Goal: Information Seeking & Learning: Compare options

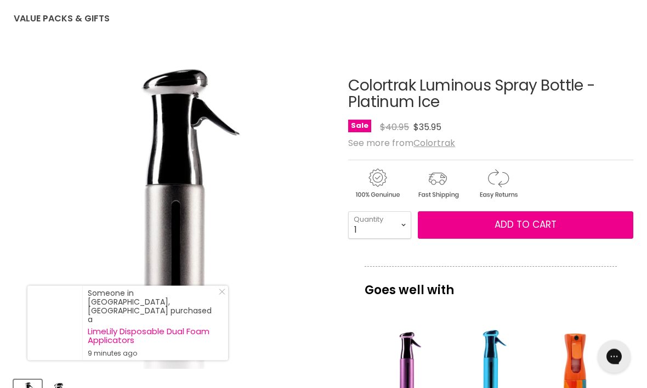
scroll to position [115, 0]
click at [495, 370] on div "Main content" at bounding box center [490, 363] width 73 height 73
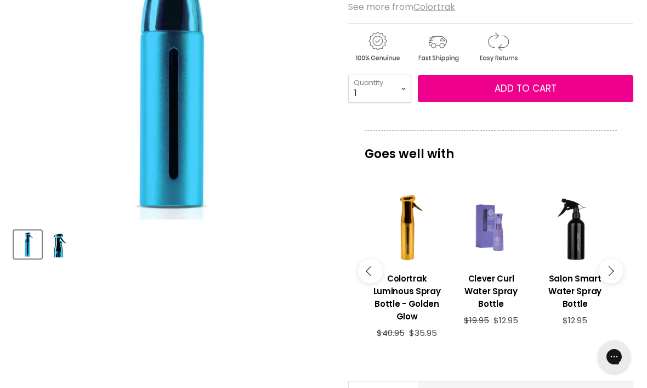
scroll to position [263, 0]
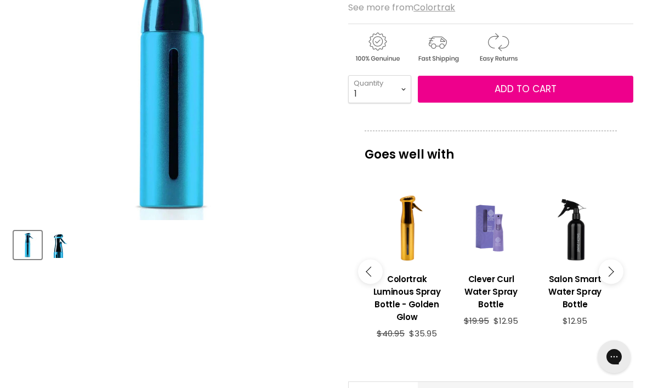
click at [501, 252] on div "Main content" at bounding box center [491, 227] width 73 height 73
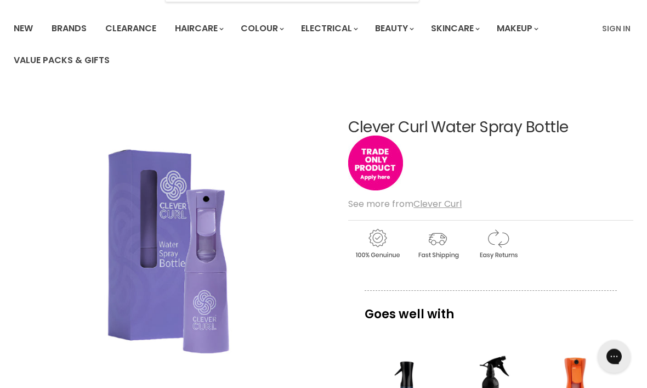
scroll to position [73, 0]
click at [186, 254] on img "Clever Curl Water Spray Bottle image. Click or Scroll to Zoom." at bounding box center [133, 250] width 239 height 319
click at [181, 319] on img "Clever Curl Water Spray Bottle image. Click or Scroll to Zoom." at bounding box center [133, 250] width 239 height 319
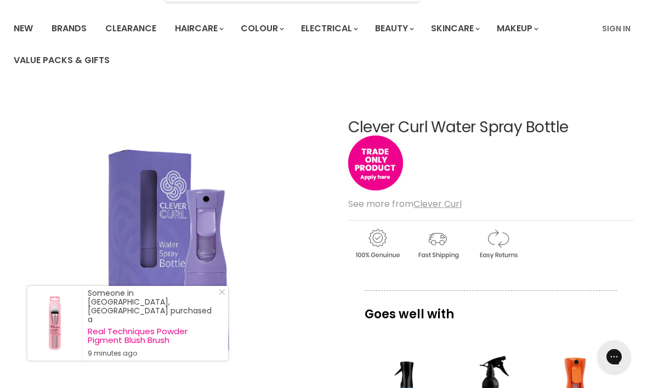
scroll to position [75, 0]
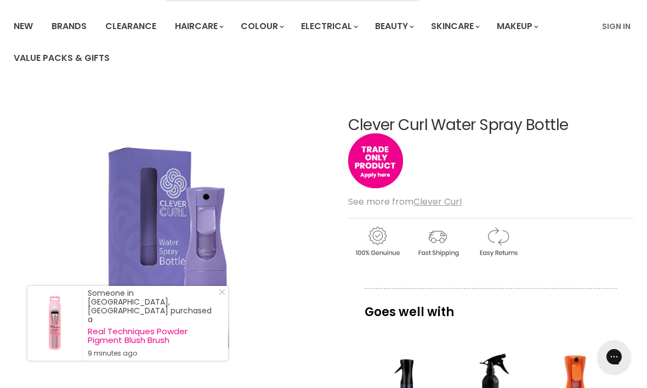
click at [260, 237] on img "Clever Curl Water Spray Bottle image. Click or Scroll to Zoom." at bounding box center [173, 248] width 239 height 319
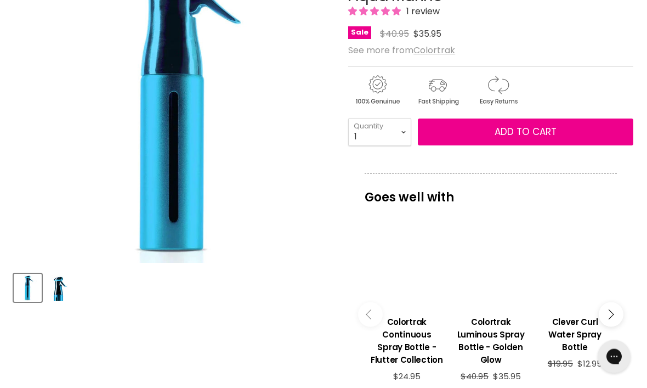
scroll to position [220, 0]
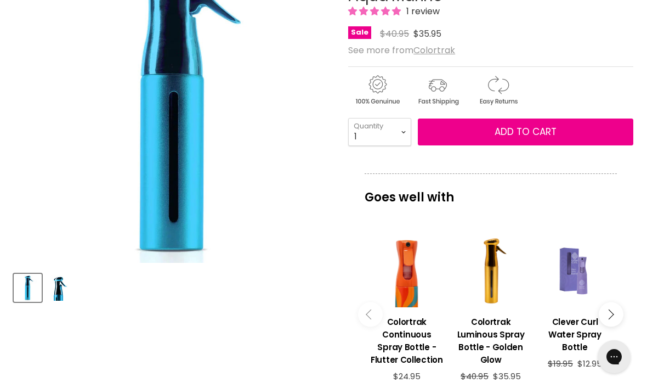
click at [515, 291] on div "Main content" at bounding box center [490, 270] width 73 height 73
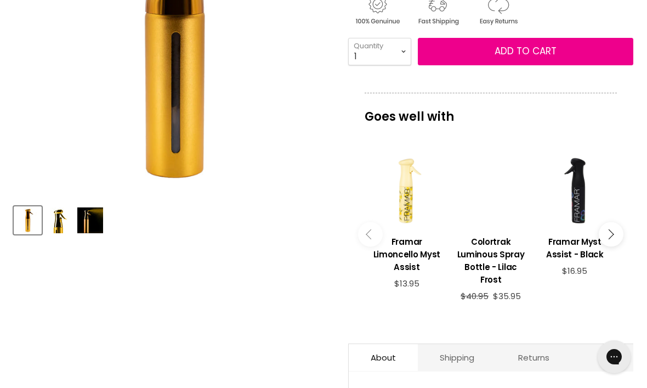
scroll to position [289, 0]
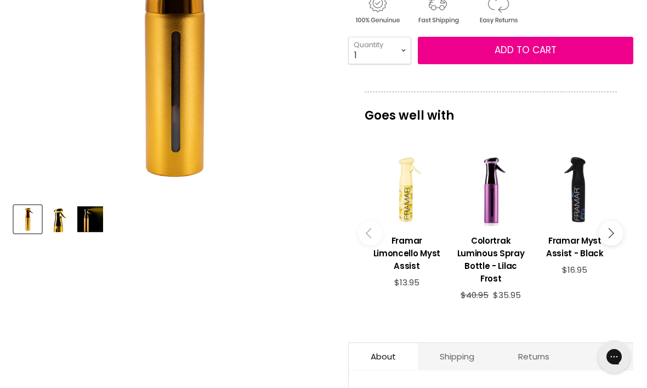
click at [588, 215] on div "Main content" at bounding box center [574, 189] width 73 height 73
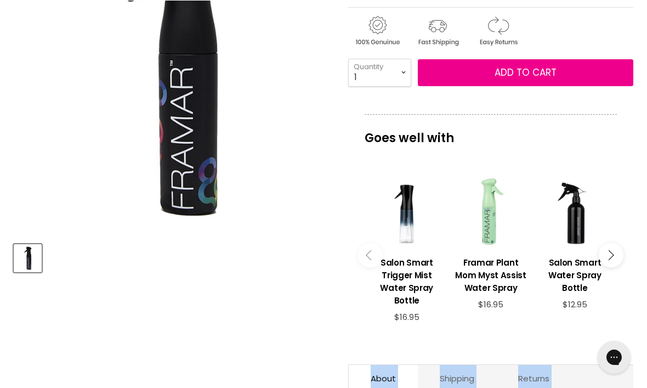
scroll to position [250, 0]
click at [504, 244] on div "Main content" at bounding box center [490, 211] width 73 height 73
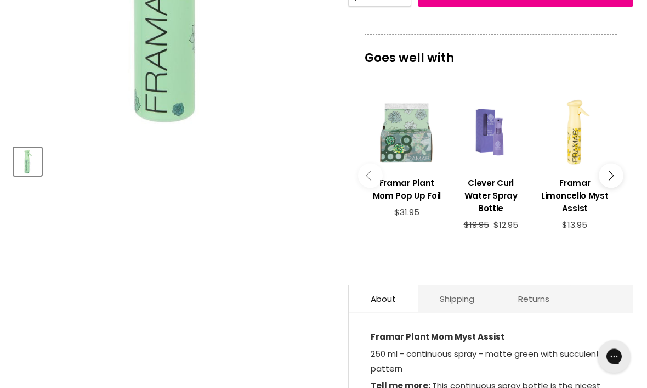
scroll to position [330, 0]
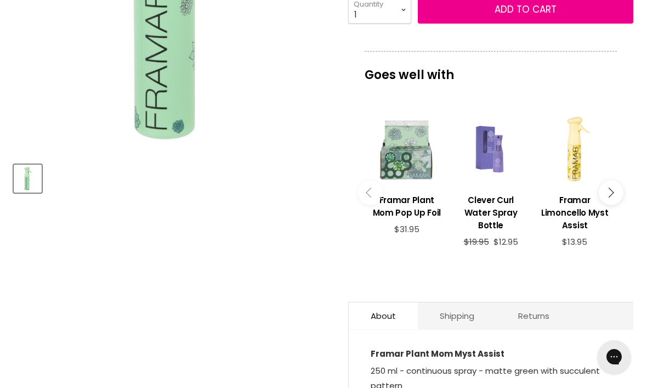
click at [572, 177] on div "Main content" at bounding box center [574, 148] width 73 height 73
